Goal: Information Seeking & Learning: Find specific fact

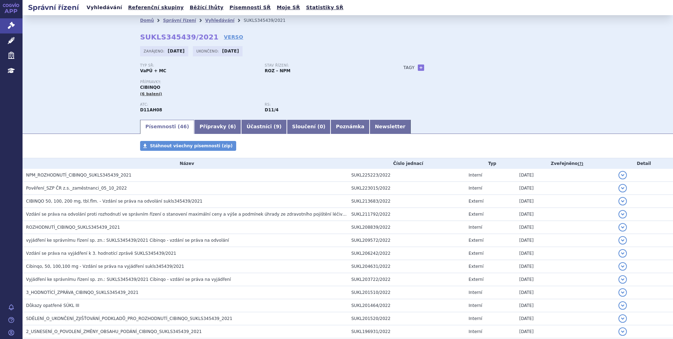
click at [101, 10] on link "Vyhledávání" at bounding box center [104, 8] width 40 height 10
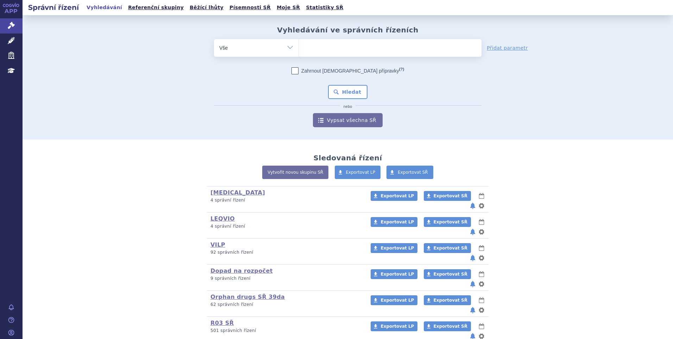
click at [352, 46] on ul at bounding box center [390, 46] width 183 height 15
click at [299, 46] on select at bounding box center [299, 48] width 0 height 18
paste input "SUKLS320209/2025"
type input "SUKLS320209/2025"
select select "SUKLS320209/2025"
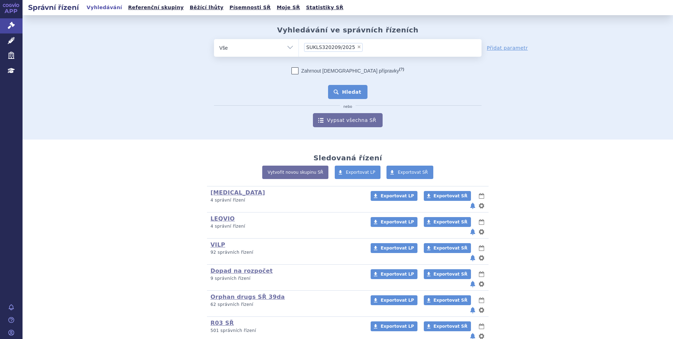
click at [339, 89] on button "Hledat" at bounding box center [348, 92] width 40 height 14
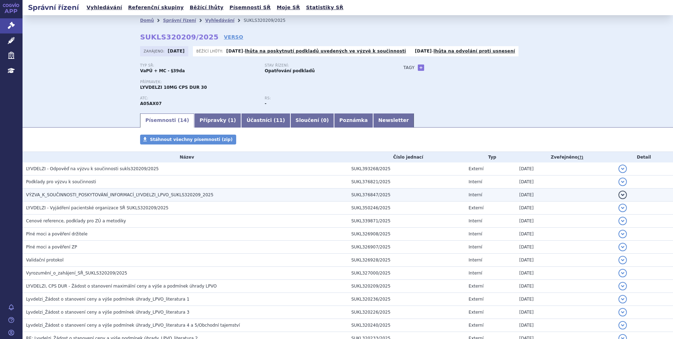
click at [88, 195] on span "VÝZVA_K_SOUČINNOSTI_POSKYTOVÁNÍ_INFORMACÍ_LYVDELZI_LPVO_SUKLS320209_2025" at bounding box center [119, 194] width 187 height 5
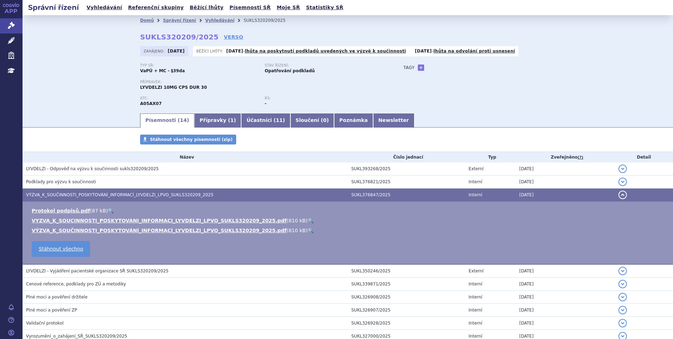
click at [308, 219] on link "🔍" at bounding box center [311, 221] width 6 height 6
